Goal: Transaction & Acquisition: Purchase product/service

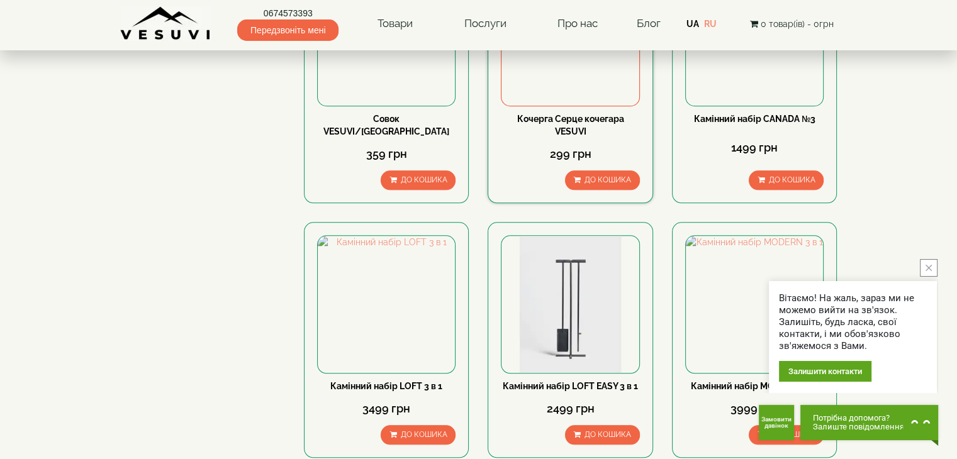
scroll to position [1196, 0]
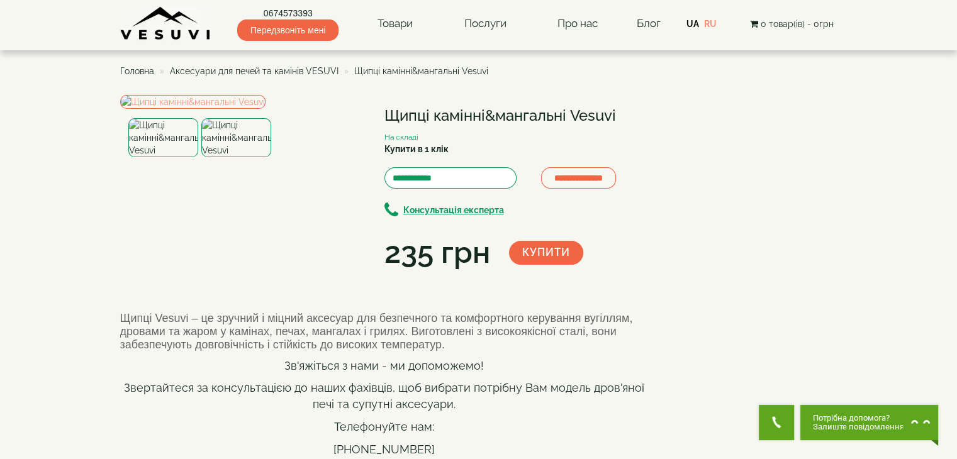
click at [255, 157] on img at bounding box center [236, 137] width 70 height 39
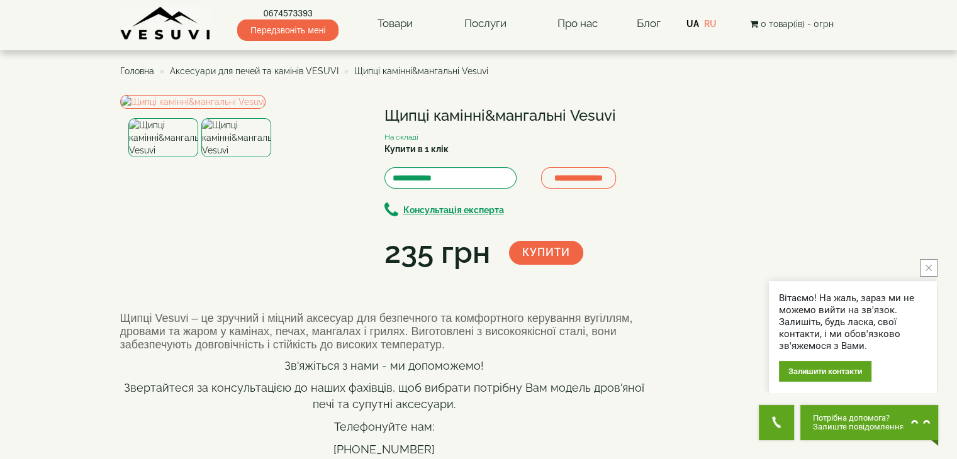
click at [149, 157] on img at bounding box center [163, 137] width 70 height 39
click at [169, 157] on img at bounding box center [163, 137] width 70 height 39
click at [254, 157] on img at bounding box center [236, 137] width 70 height 39
click at [266, 109] on img at bounding box center [192, 102] width 145 height 14
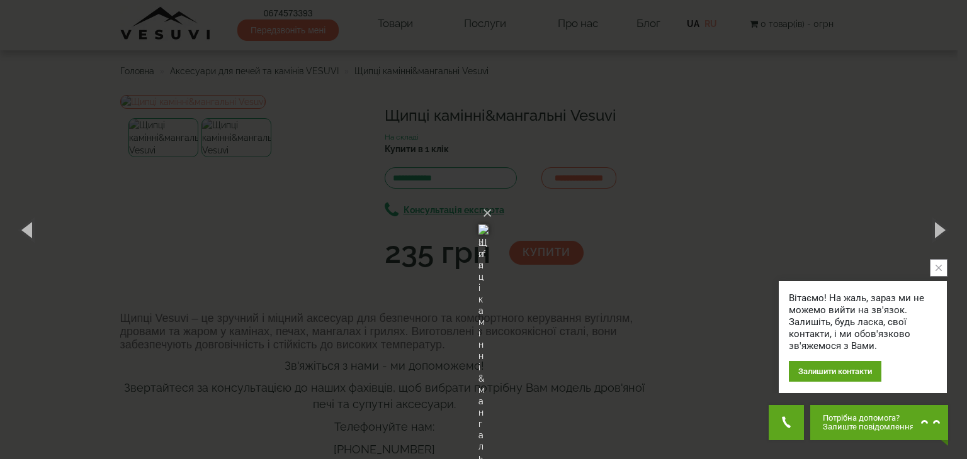
click at [723, 241] on div "× Щипці камінні&мангальні Vesuvi 2 of 2 Loading..." at bounding box center [483, 229] width 967 height 459
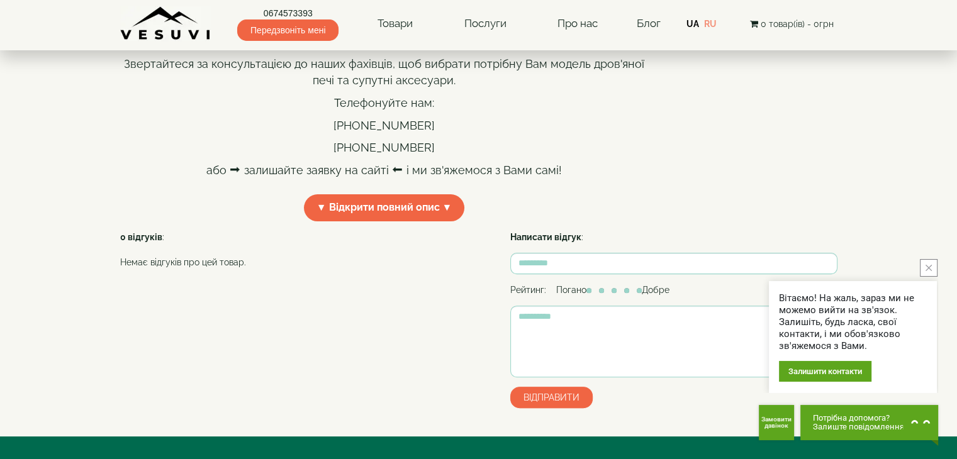
scroll to position [252, 0]
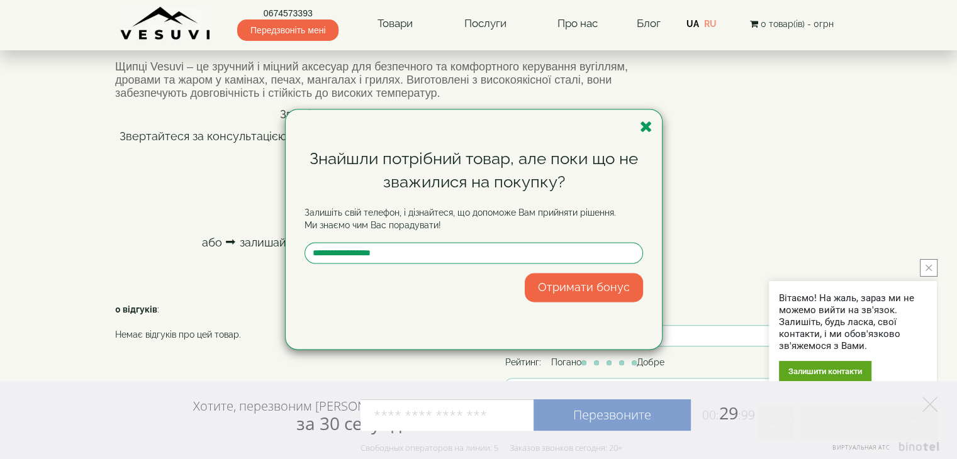
click at [644, 135] on div "Знайшли потрібний товар, але поки що не зважилися на покупку? Залишіть свій тел…" at bounding box center [474, 230] width 376 height 240
click at [642, 121] on icon "button" at bounding box center [646, 127] width 13 height 16
